Goal: Use online tool/utility

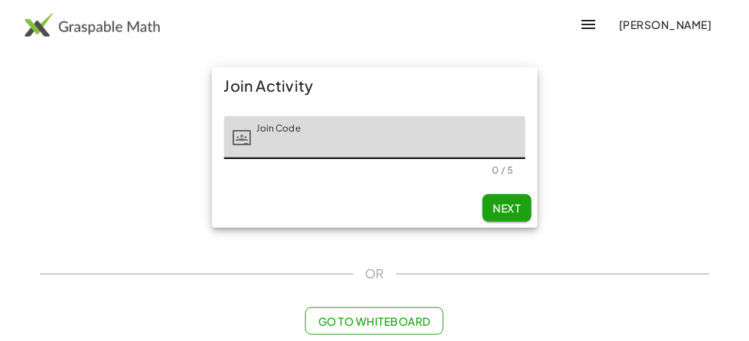
scroll to position [54, 0]
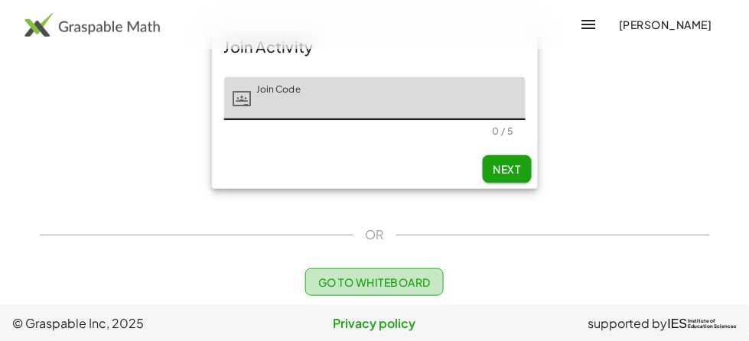
click at [407, 283] on span "Go to Whiteboard" at bounding box center [374, 282] width 112 height 14
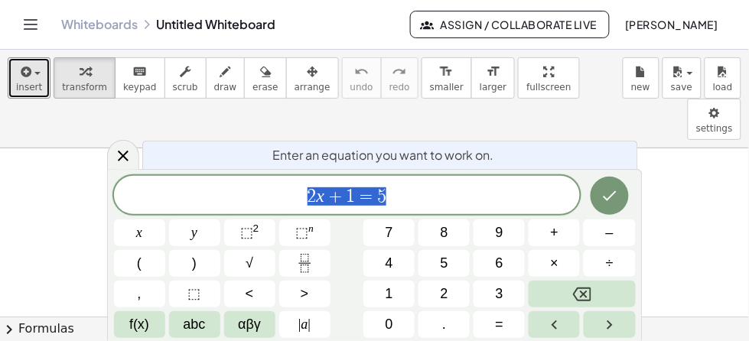
click at [31, 78] on icon "button" at bounding box center [25, 72] width 14 height 18
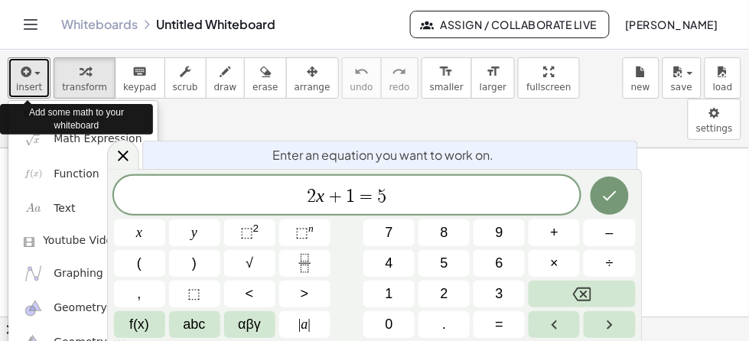
scroll to position [22, 0]
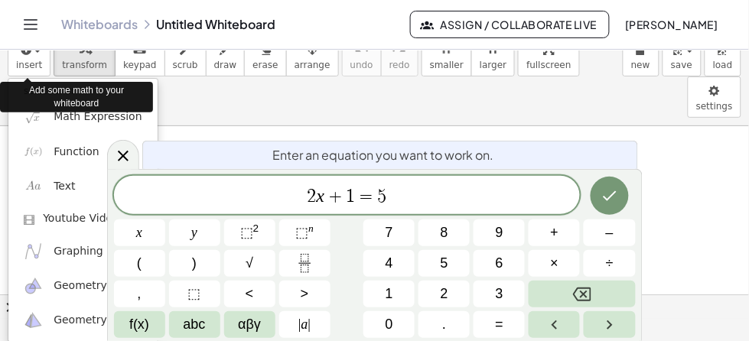
click at [126, 159] on icon at bounding box center [123, 156] width 11 height 11
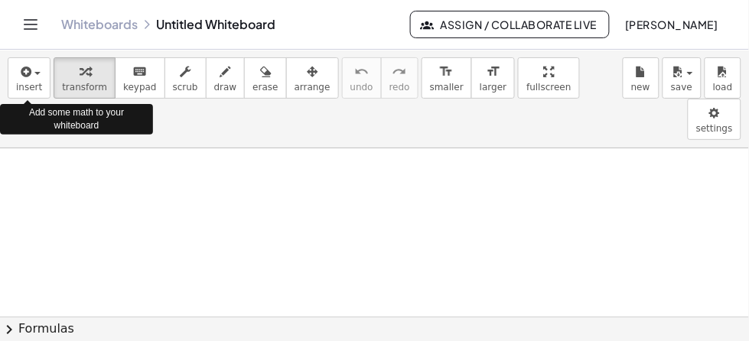
scroll to position [0, 0]
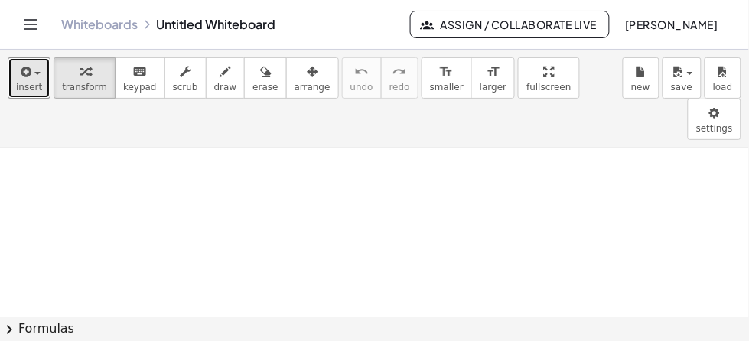
click at [18, 75] on icon "button" at bounding box center [25, 72] width 14 height 18
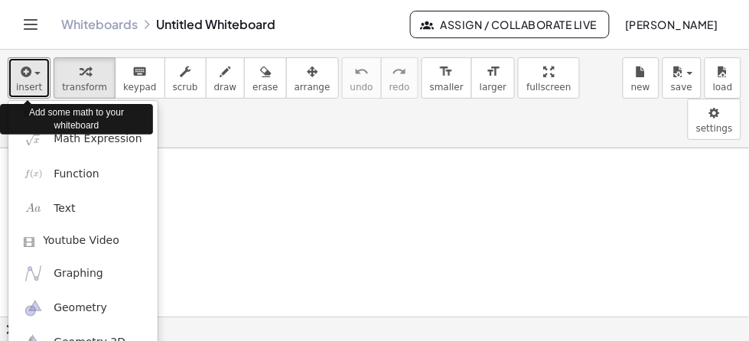
scroll to position [22, 0]
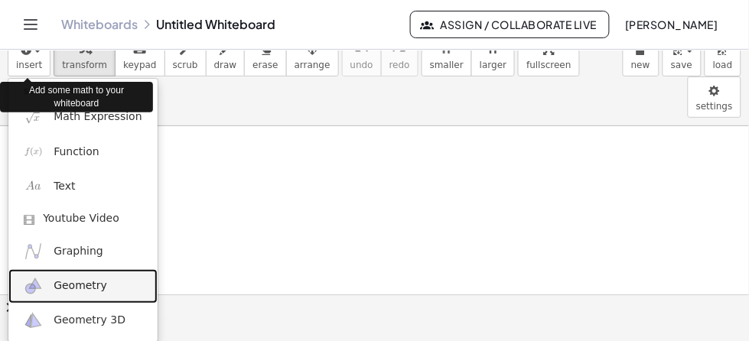
click at [72, 284] on span "Geometry" at bounding box center [81, 285] width 54 height 15
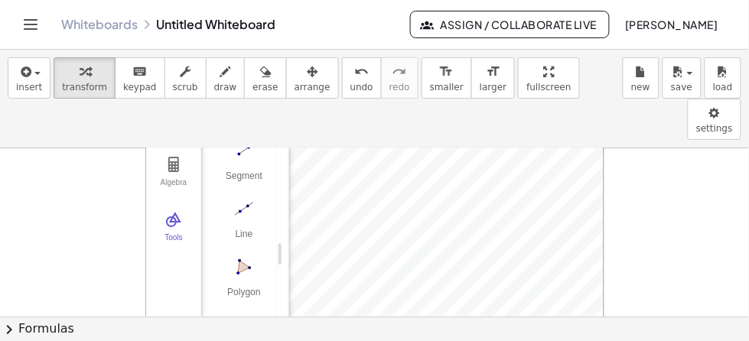
scroll to position [149, 0]
click at [249, 284] on img "Circle with Center through Point. Select center point, then point on circle" at bounding box center [243, 311] width 61 height 24
click at [251, 284] on img "Circle with Center through Point. Select center point, then point on circle" at bounding box center [243, 311] width 61 height 24
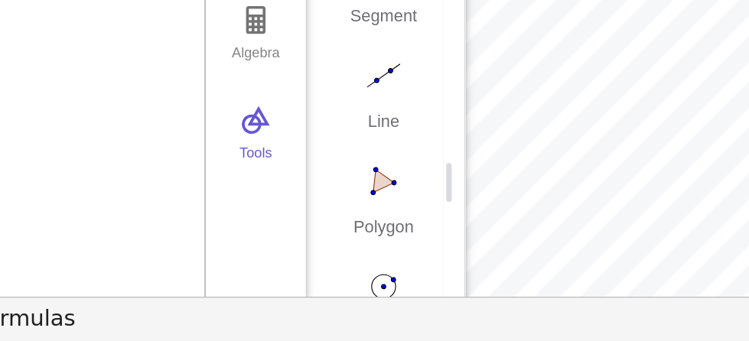
click at [242, 284] on img "Circle with Center through Point. Select center point, then point on circle" at bounding box center [243, 311] width 61 height 24
click at [252, 284] on div "Circle with Center through Point" at bounding box center [243, 341] width 61 height 21
click at [236, 183] on img "Line. Select two points or positions" at bounding box center [243, 195] width 61 height 24
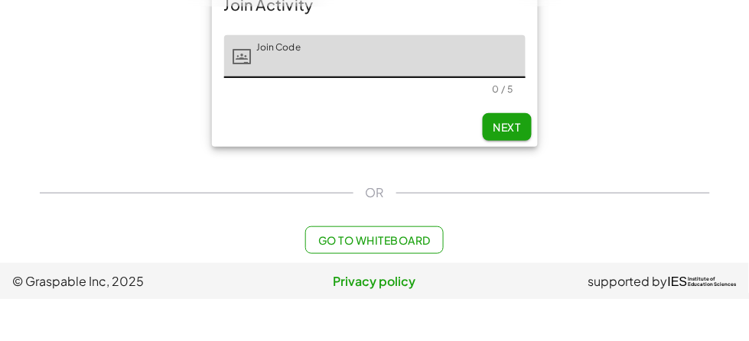
scroll to position [54, 0]
